Goal: Entertainment & Leisure: Consume media (video, audio)

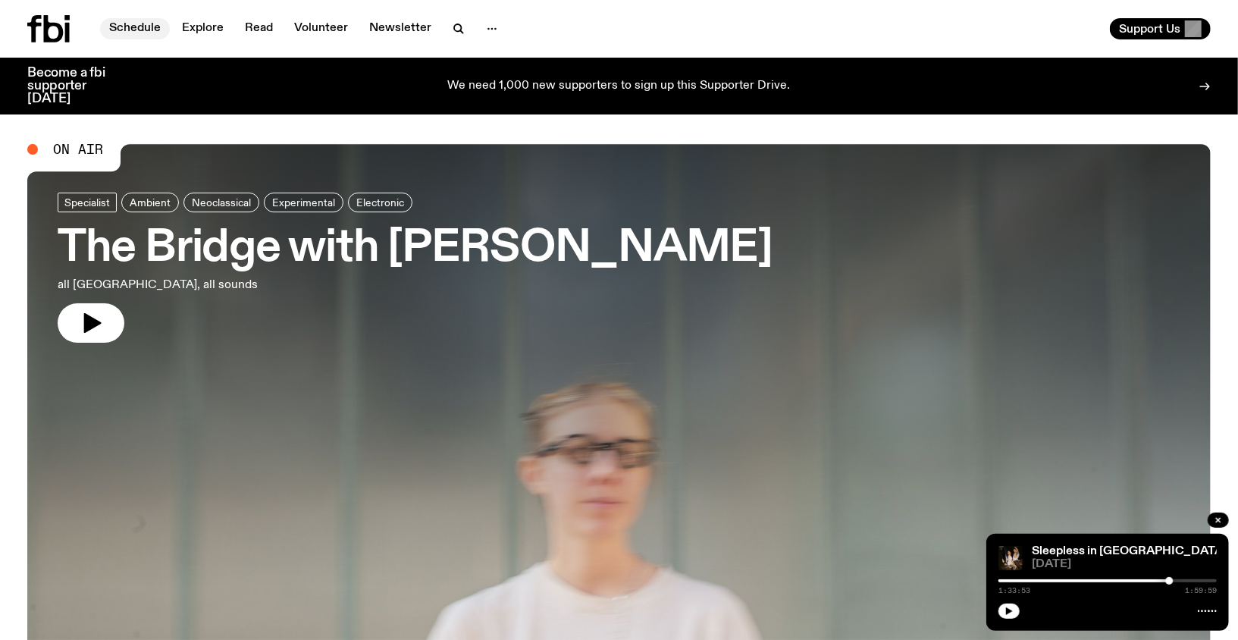
click at [148, 28] on link "Schedule" at bounding box center [135, 28] width 70 height 21
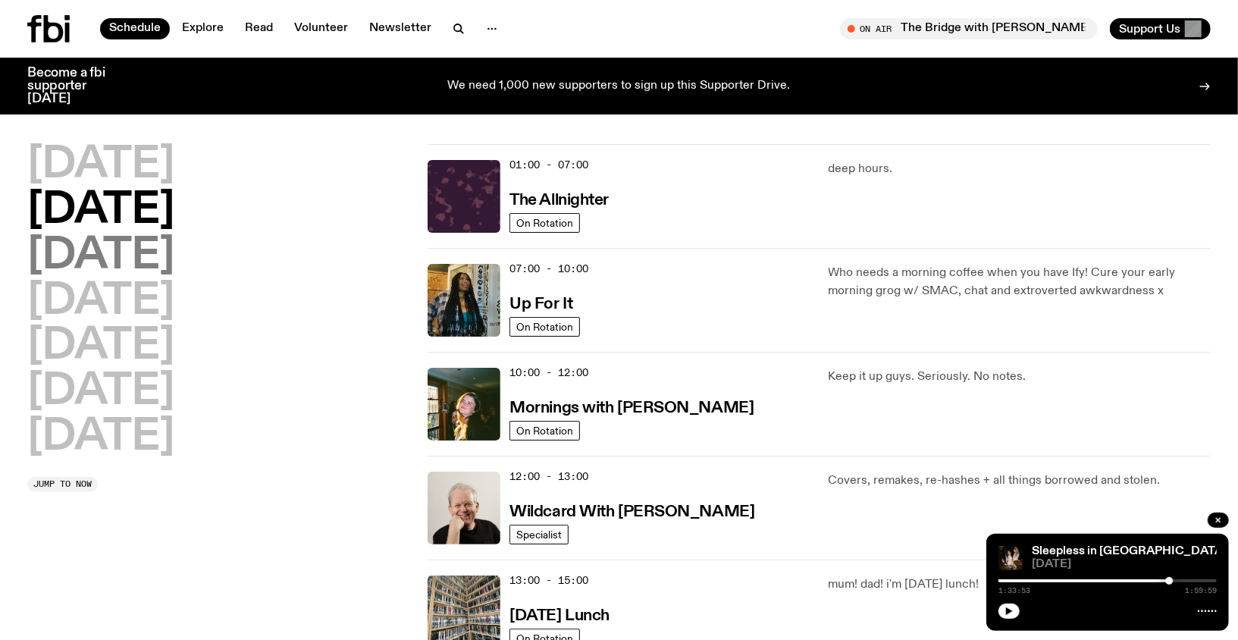
click at [174, 242] on h2 "[DATE]" at bounding box center [100, 256] width 147 height 42
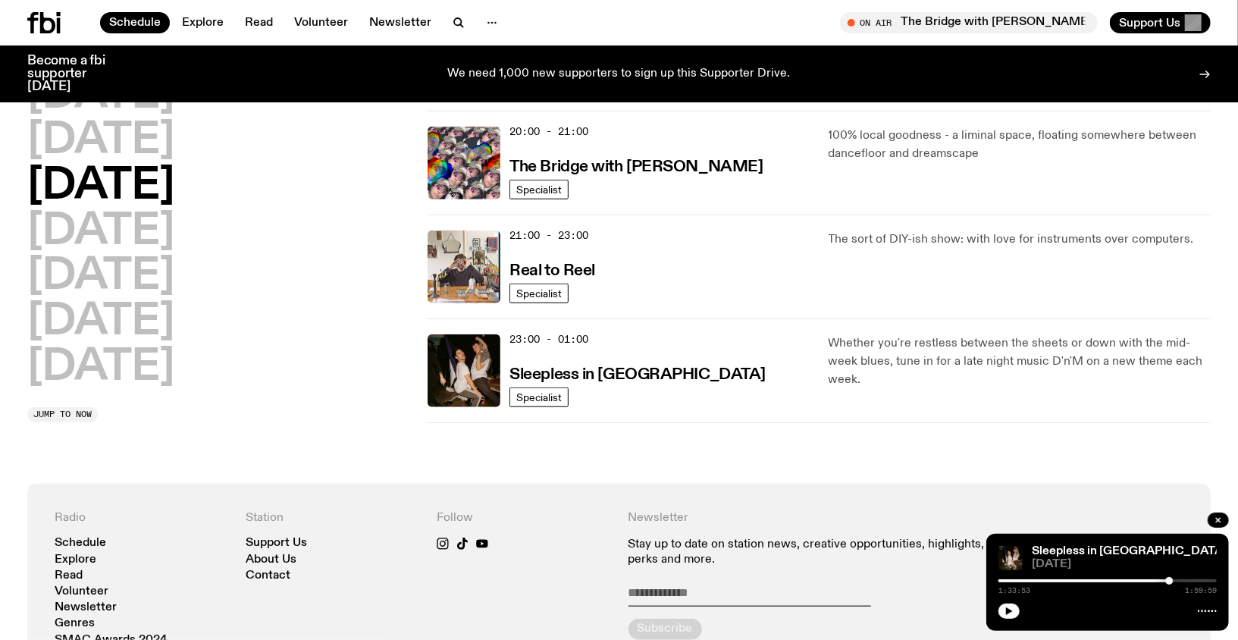
scroll to position [752, 0]
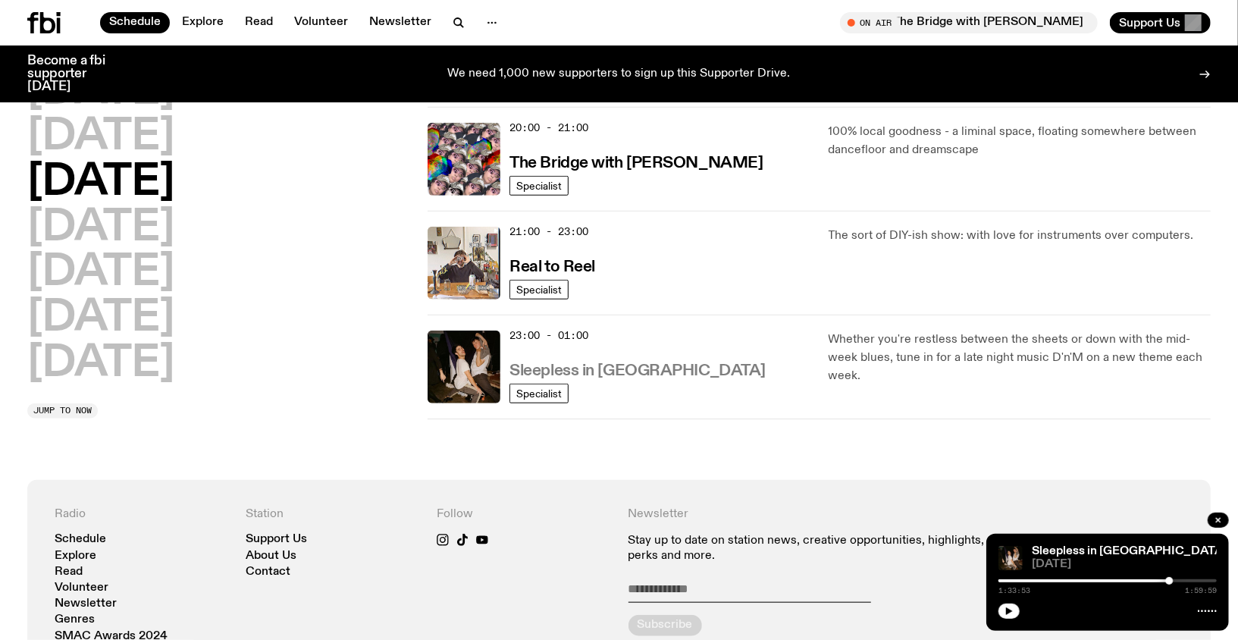
click at [574, 367] on h3 "Sleepless in [GEOGRAPHIC_DATA]" at bounding box center [637, 371] width 256 height 16
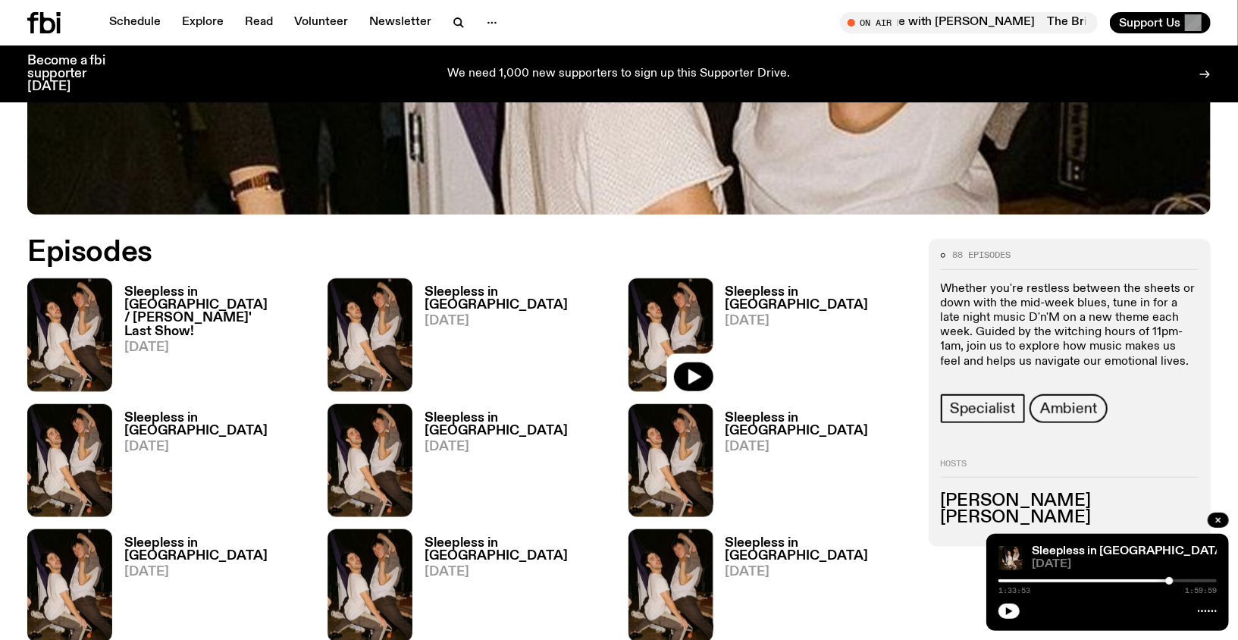
scroll to position [654, 0]
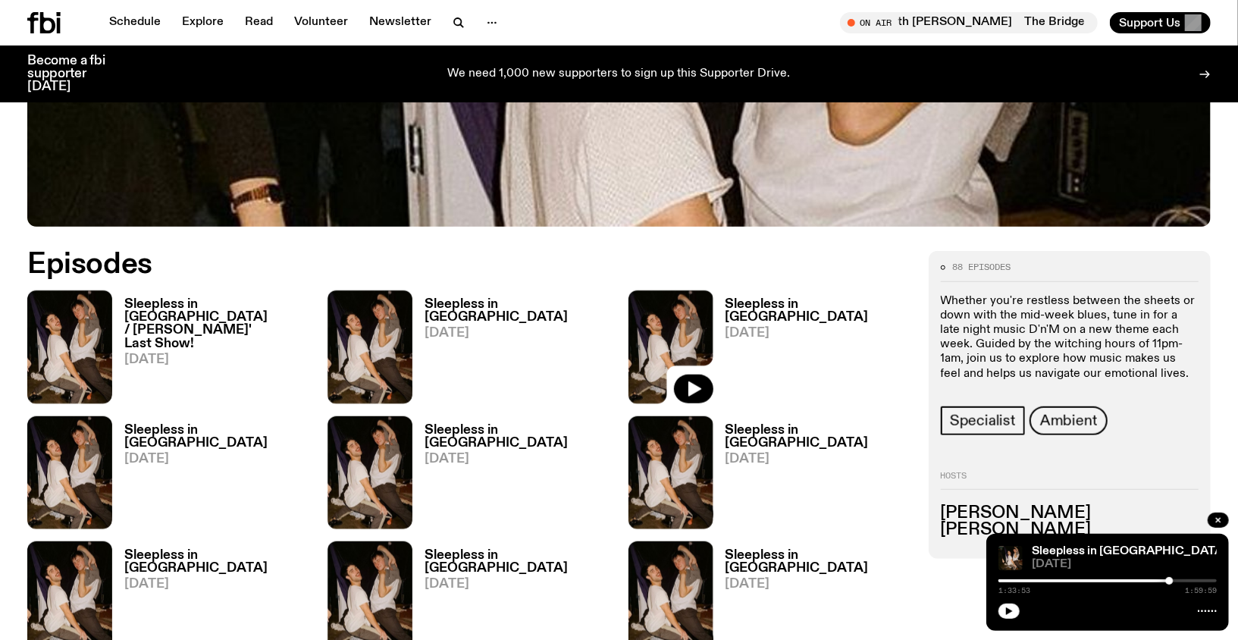
click at [468, 327] on span "[DATE]" at bounding box center [516, 333] width 185 height 13
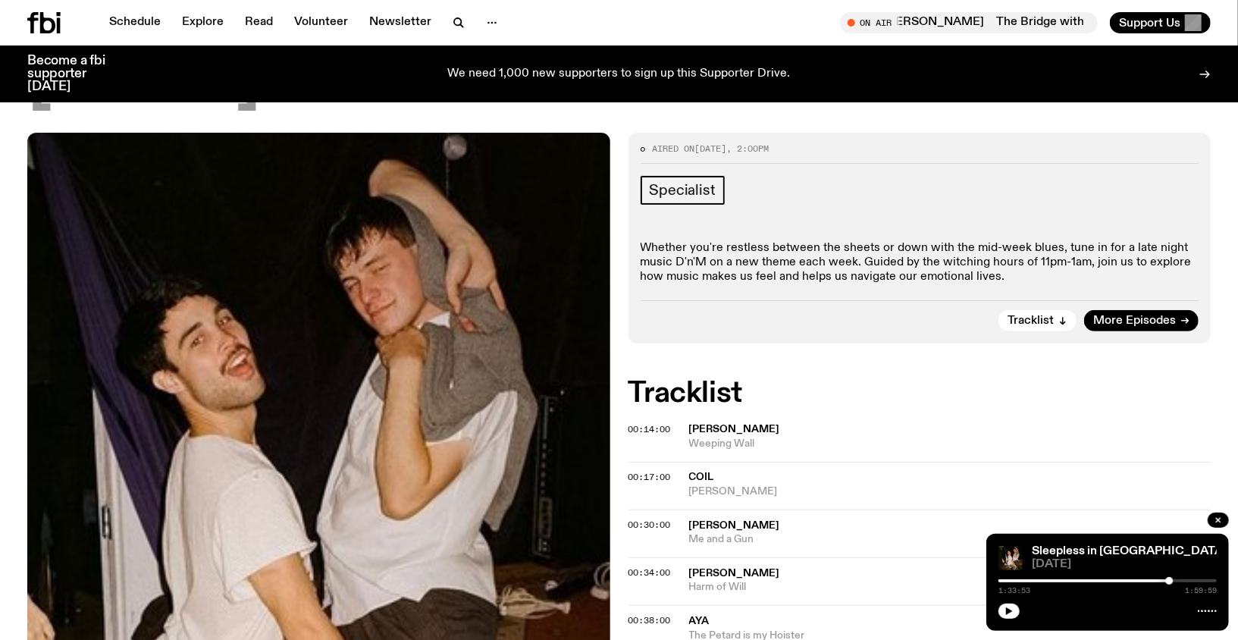
scroll to position [49, 0]
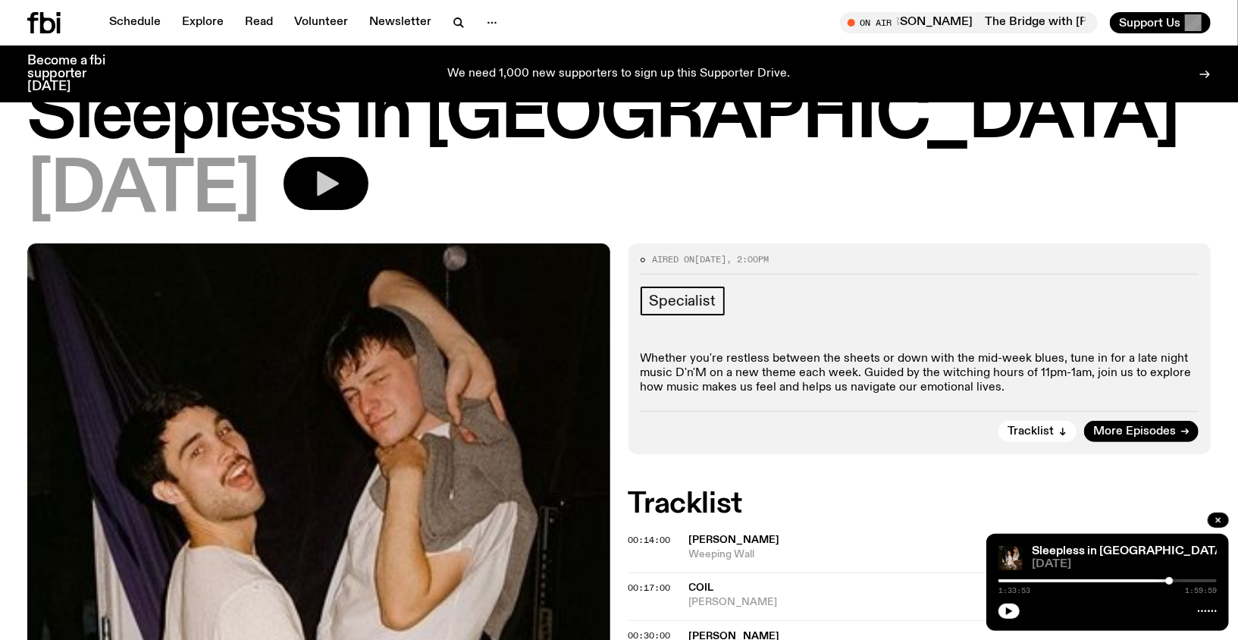
click at [366, 191] on button "button" at bounding box center [325, 183] width 85 height 53
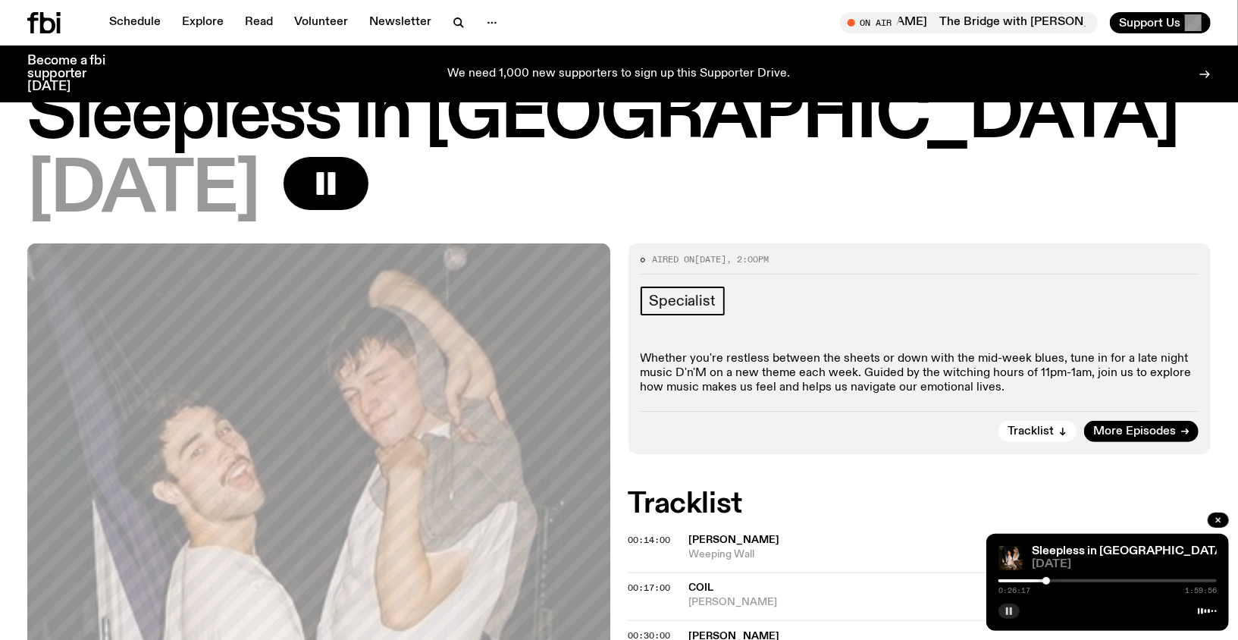
click at [1012, 612] on icon "button" at bounding box center [1008, 610] width 9 height 9
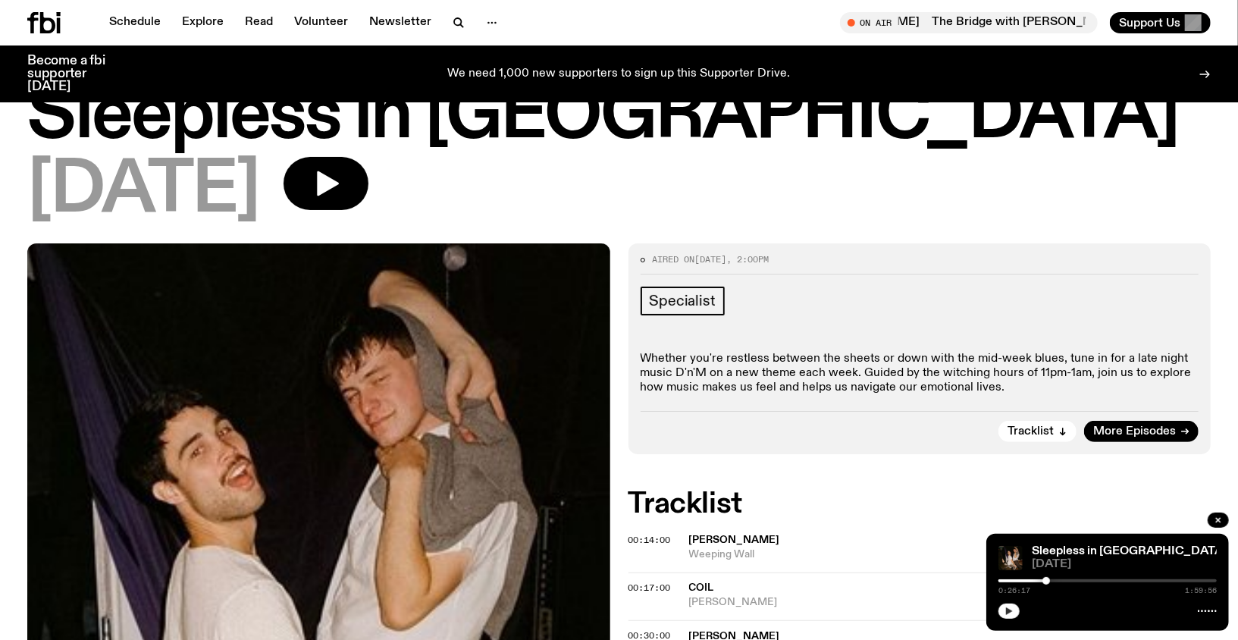
click at [1012, 612] on icon "button" at bounding box center [1008, 610] width 9 height 9
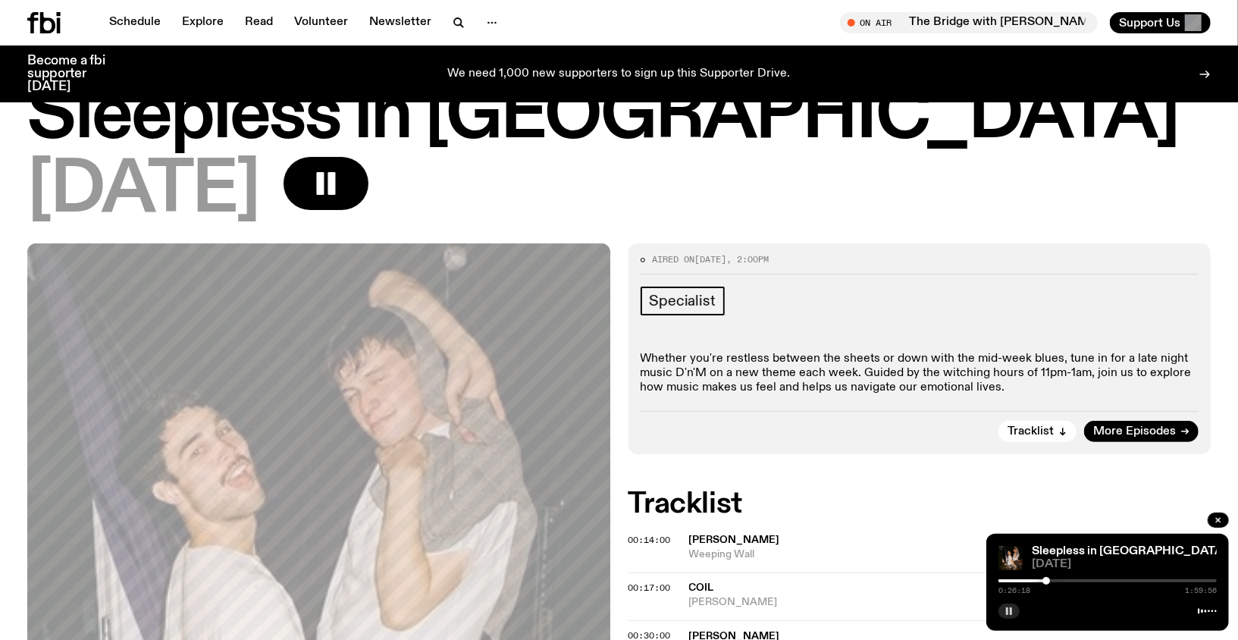
click at [1009, 608] on icon "button" at bounding box center [1008, 610] width 9 height 9
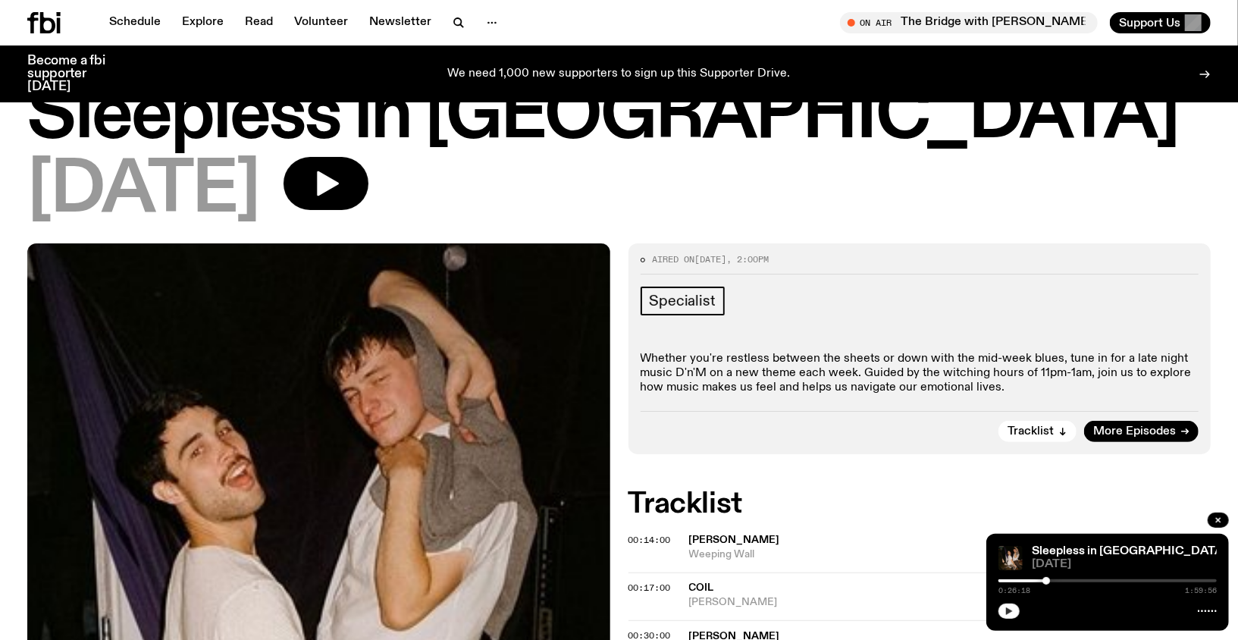
click at [1008, 612] on icon "button" at bounding box center [1009, 611] width 7 height 8
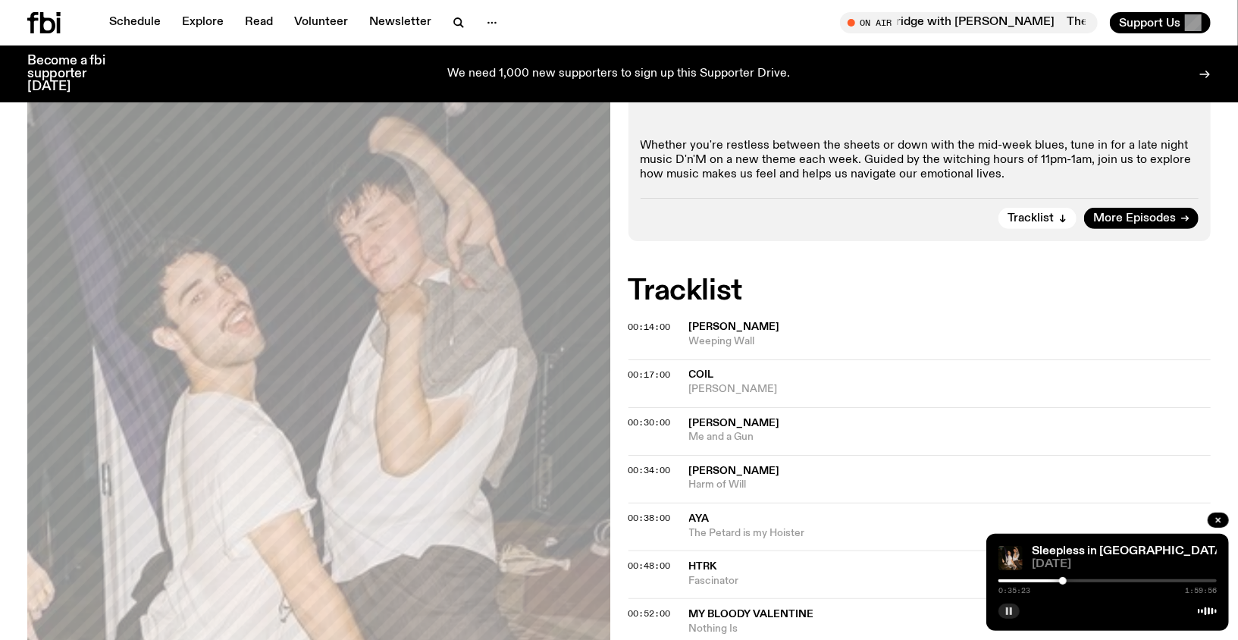
scroll to position [265, 0]
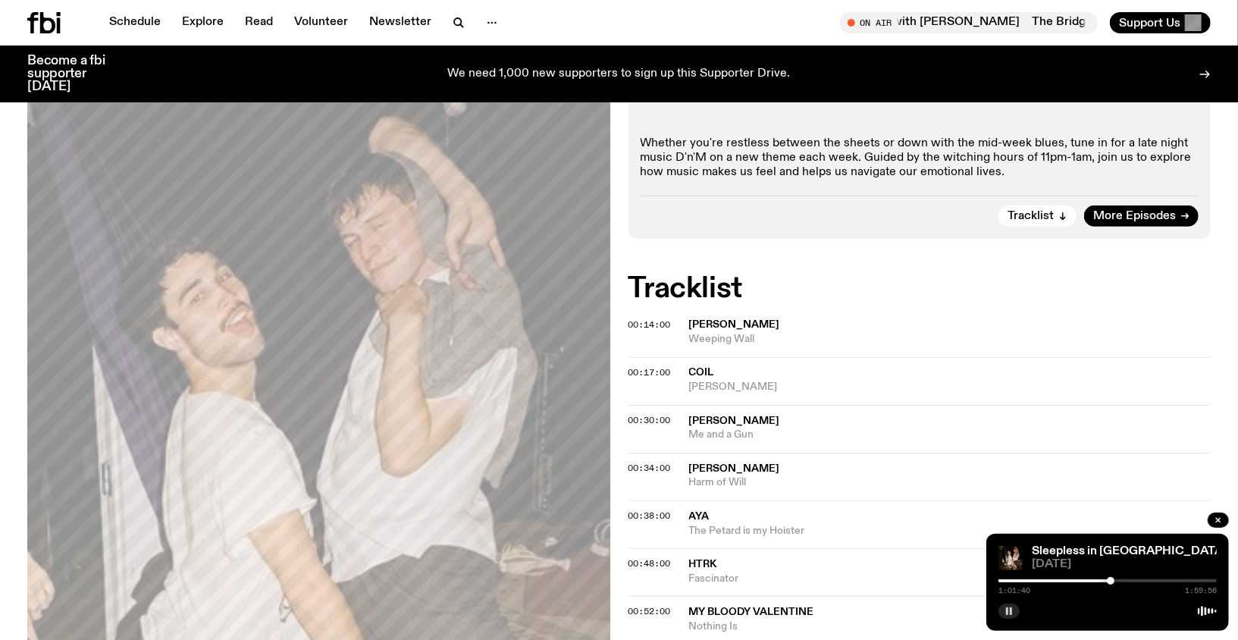
click at [1013, 614] on icon "button" at bounding box center [1008, 610] width 9 height 9
